Goal: Task Accomplishment & Management: Manage account settings

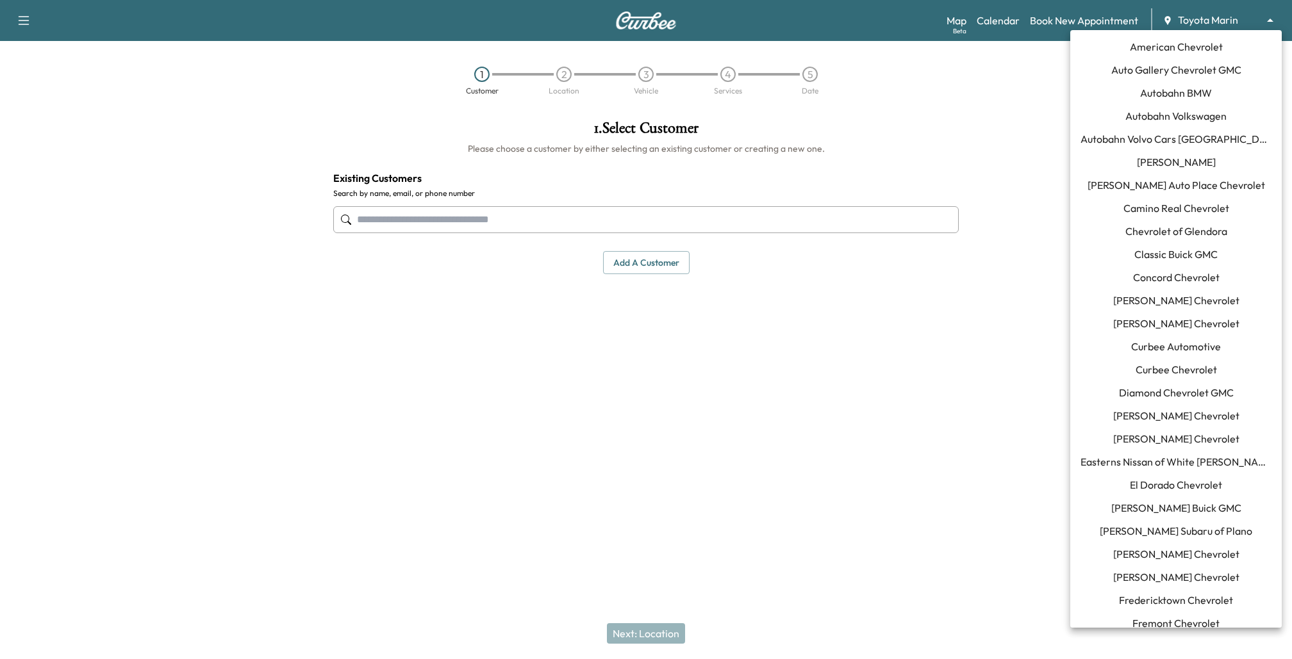
click at [1218, 22] on body "Support Log Out Map Beta Calendar Book New Appointment Toyota Marin ******** ​ …" at bounding box center [646, 329] width 1292 height 659
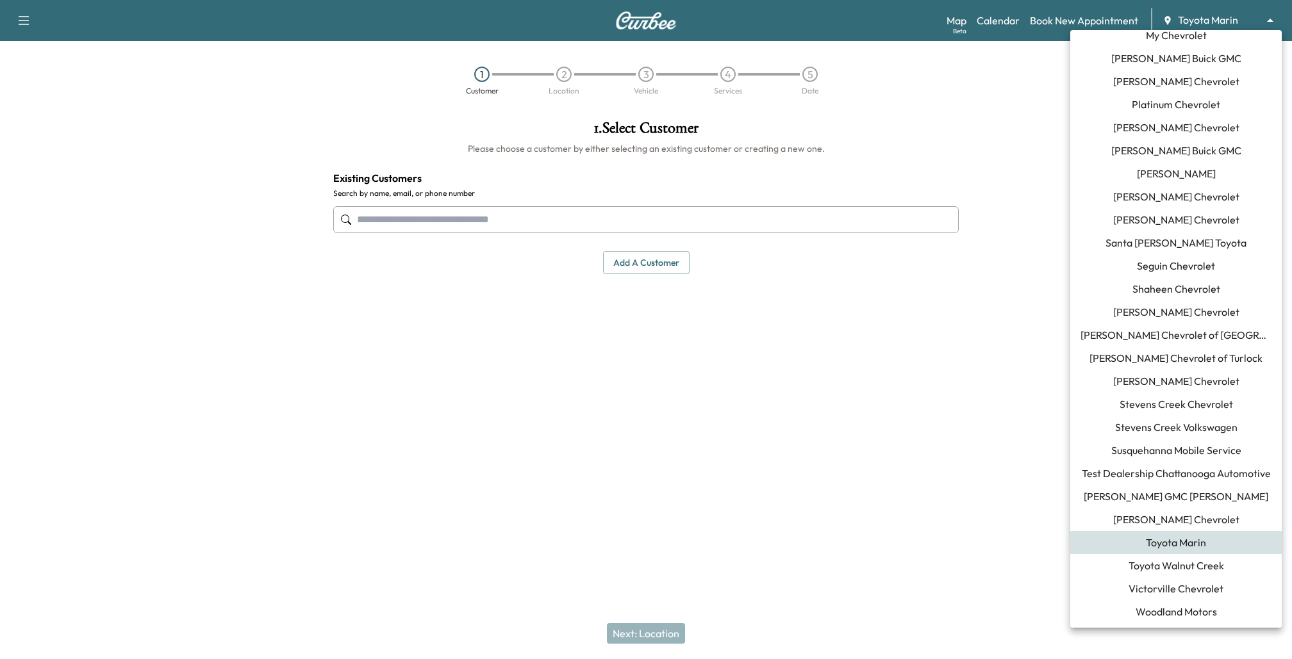
click at [1154, 455] on span "Susquehanna Mobile Service" at bounding box center [1176, 450] width 130 height 15
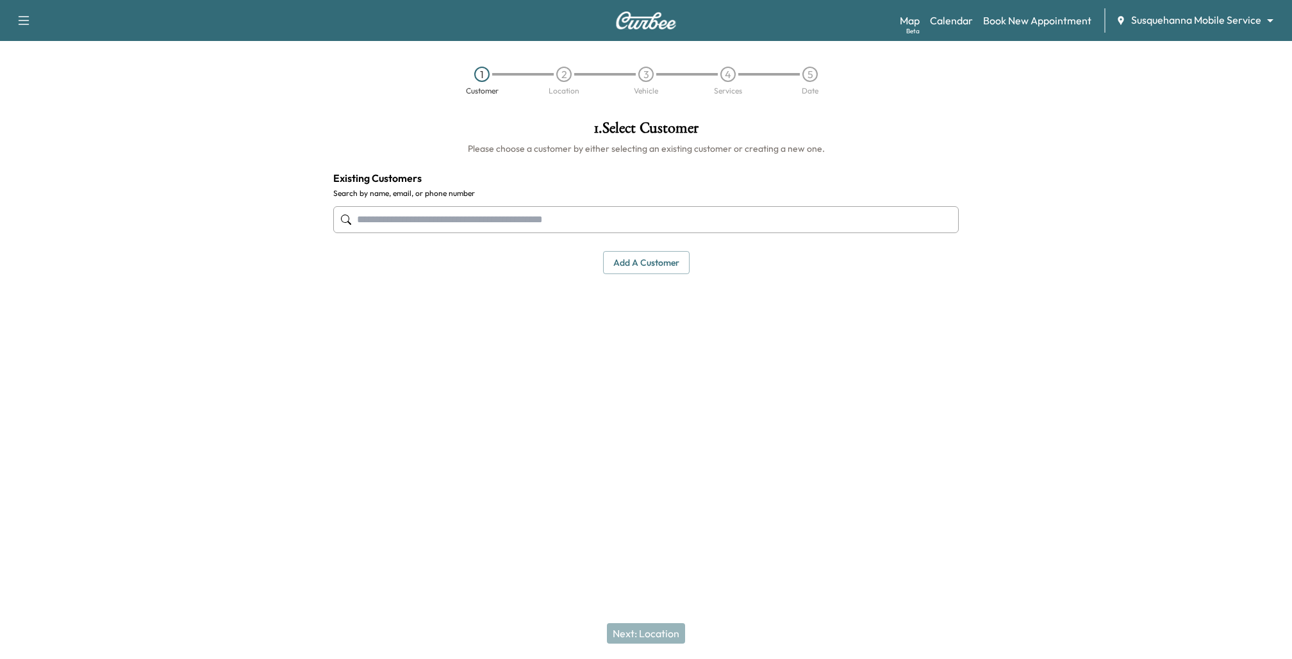
click at [964, 12] on div "Map Beta Calendar Book New Appointment Susquehanna Mobile Service ******** ​" at bounding box center [1091, 20] width 382 height 24
click at [961, 19] on link "Calendar" at bounding box center [951, 20] width 43 height 15
